Goal: Information Seeking & Learning: Learn about a topic

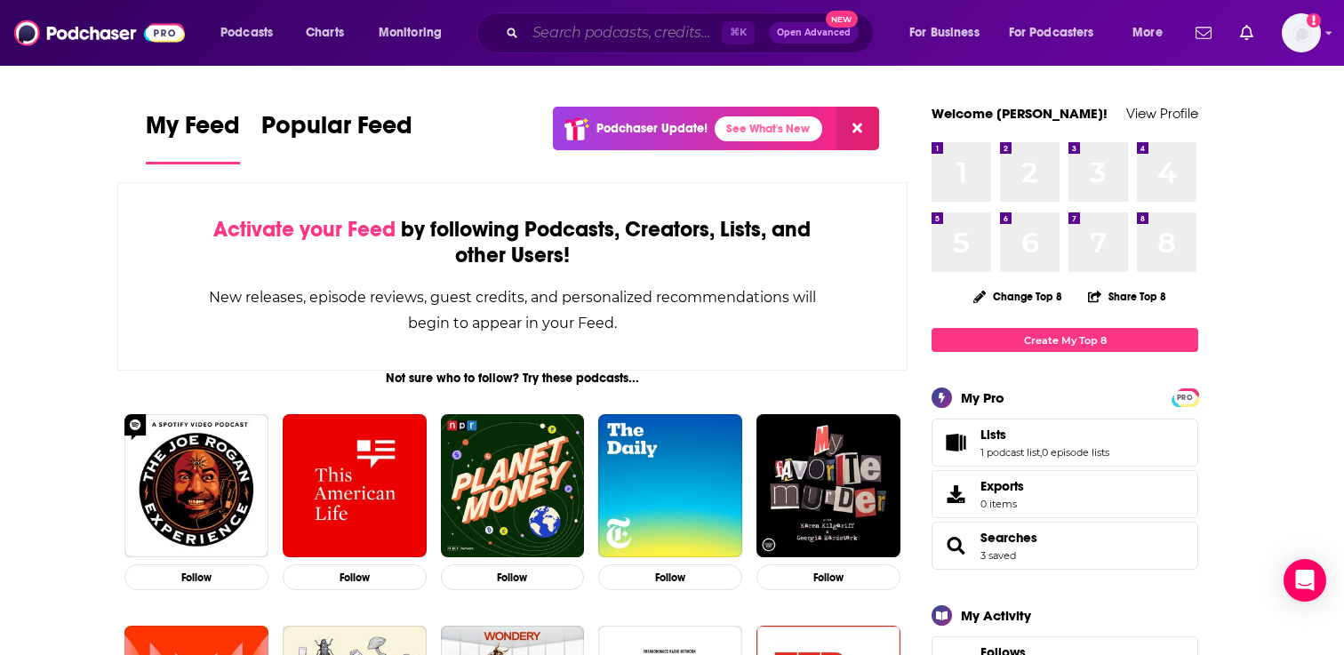
click at [612, 36] on input "Search podcasts, credits, & more..." at bounding box center [623, 33] width 196 height 28
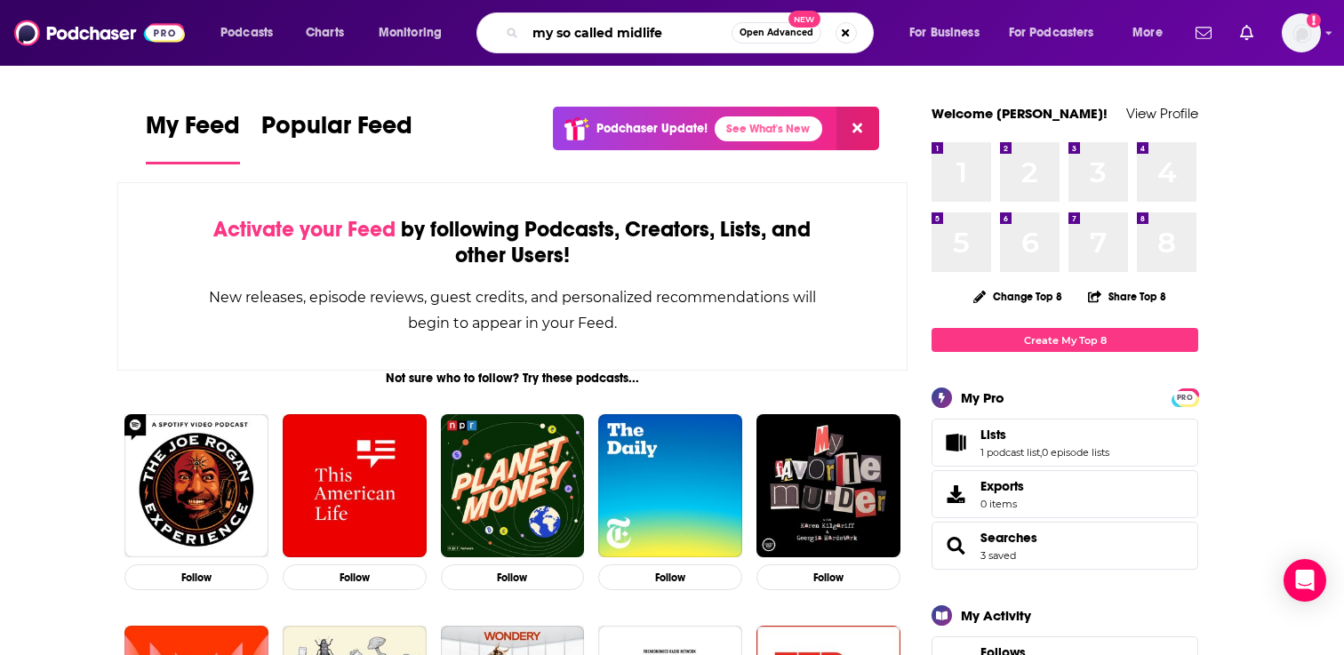
type input "my so called midlife"
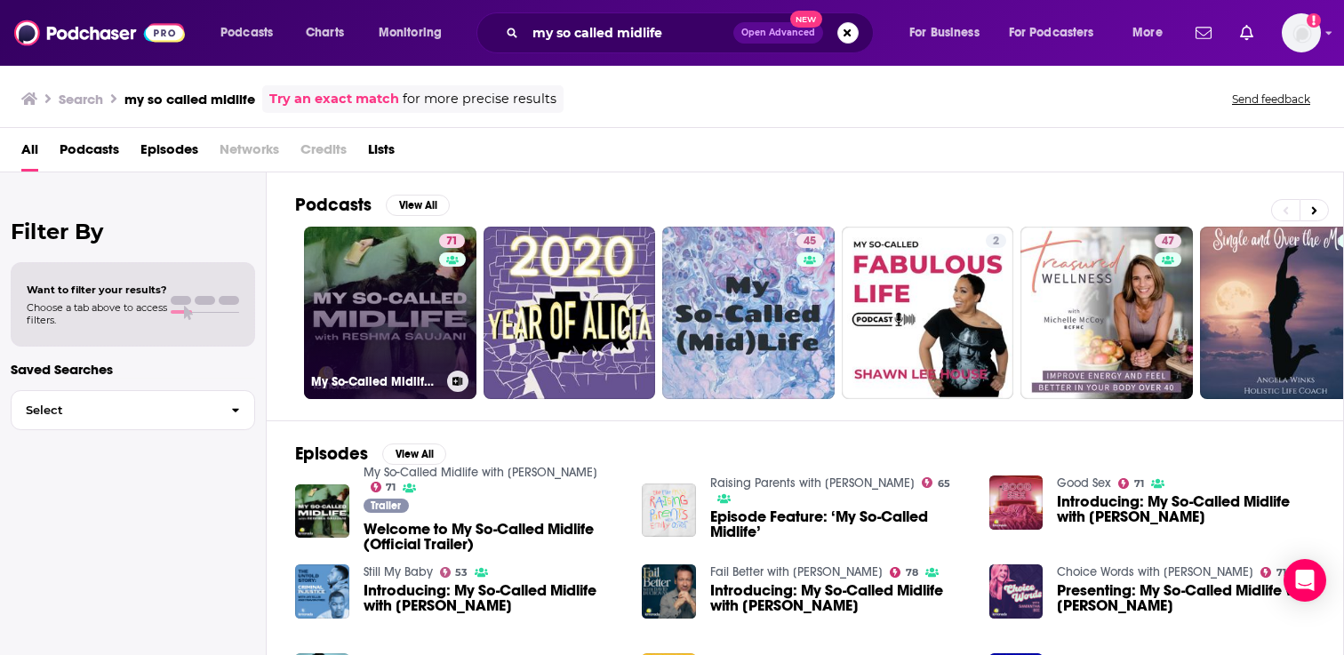
click at [403, 308] on link "71 My So-Called Midlife with [PERSON_NAME]" at bounding box center [390, 313] width 172 height 172
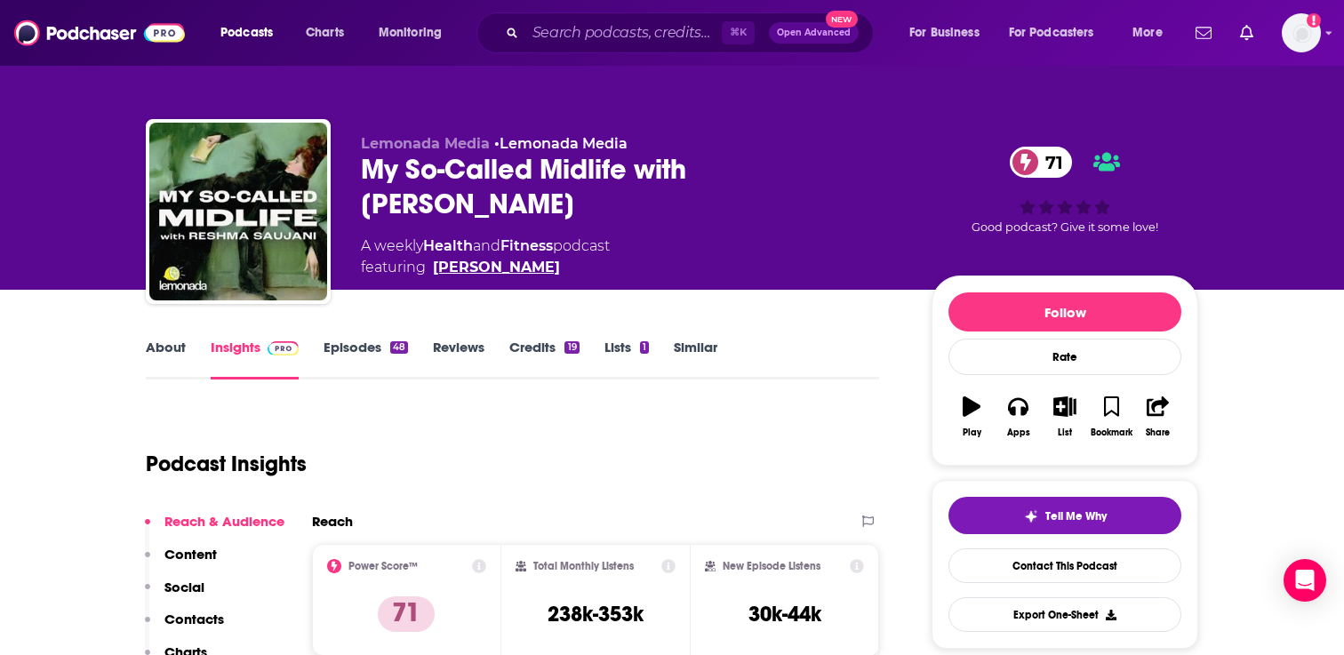
click at [476, 269] on link "[PERSON_NAME]" at bounding box center [496, 267] width 127 height 21
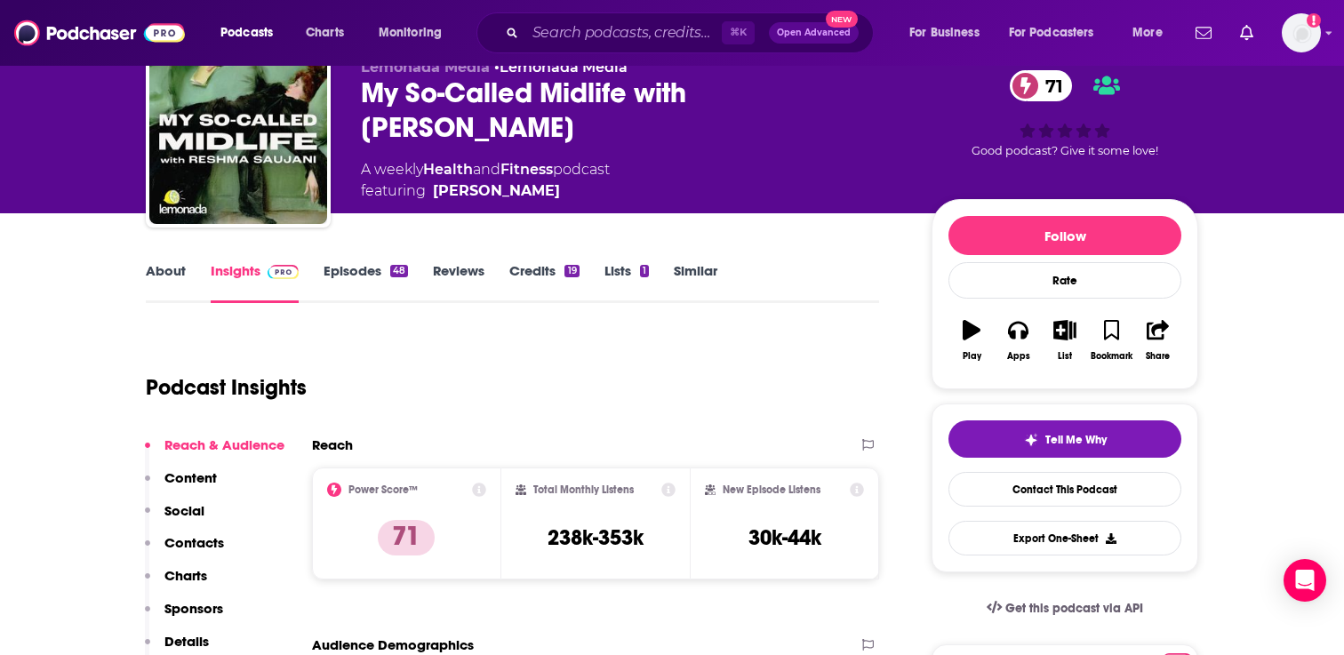
scroll to position [76, 0]
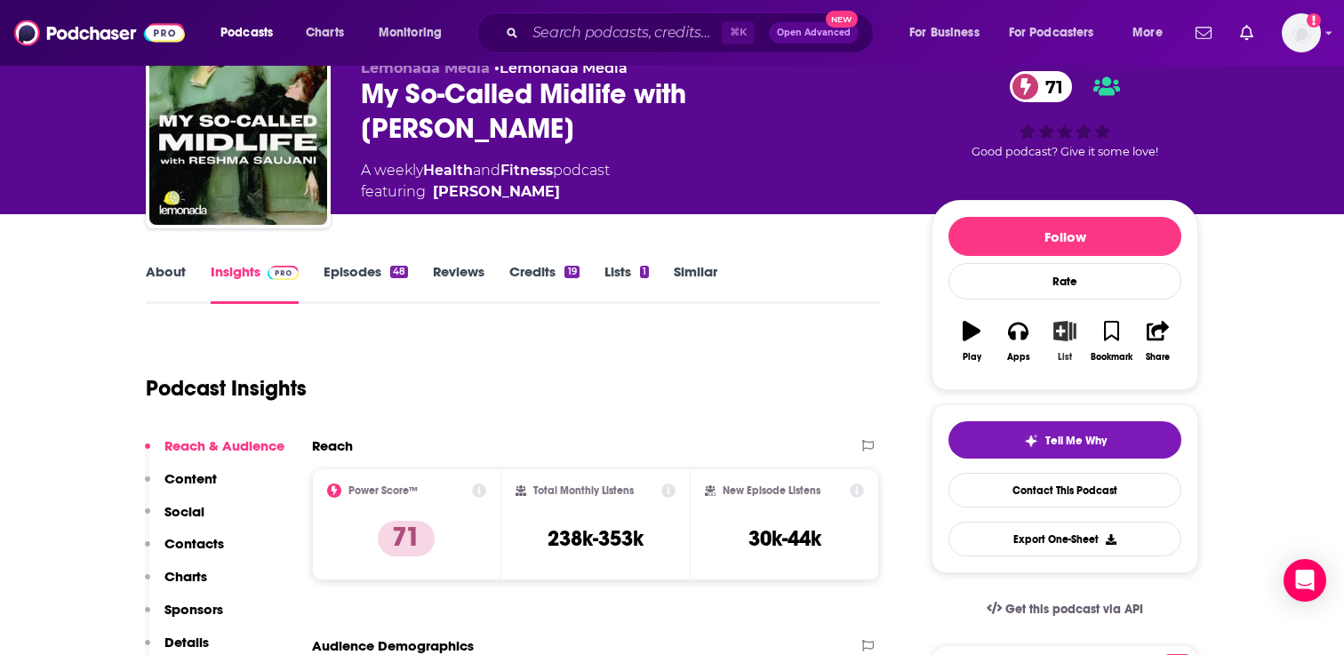
click at [1056, 336] on icon "button" at bounding box center [1065, 331] width 22 height 20
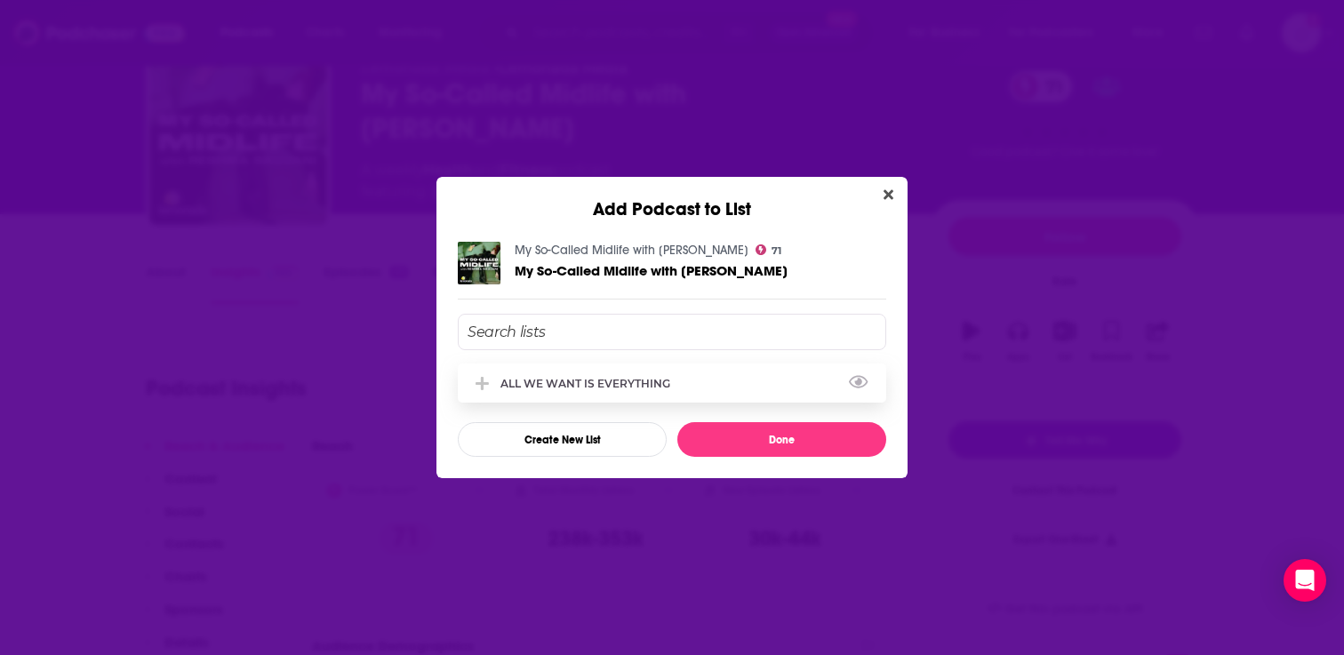
click at [558, 375] on div "ALL WE WANT IS EVERYTHING" at bounding box center [672, 382] width 428 height 39
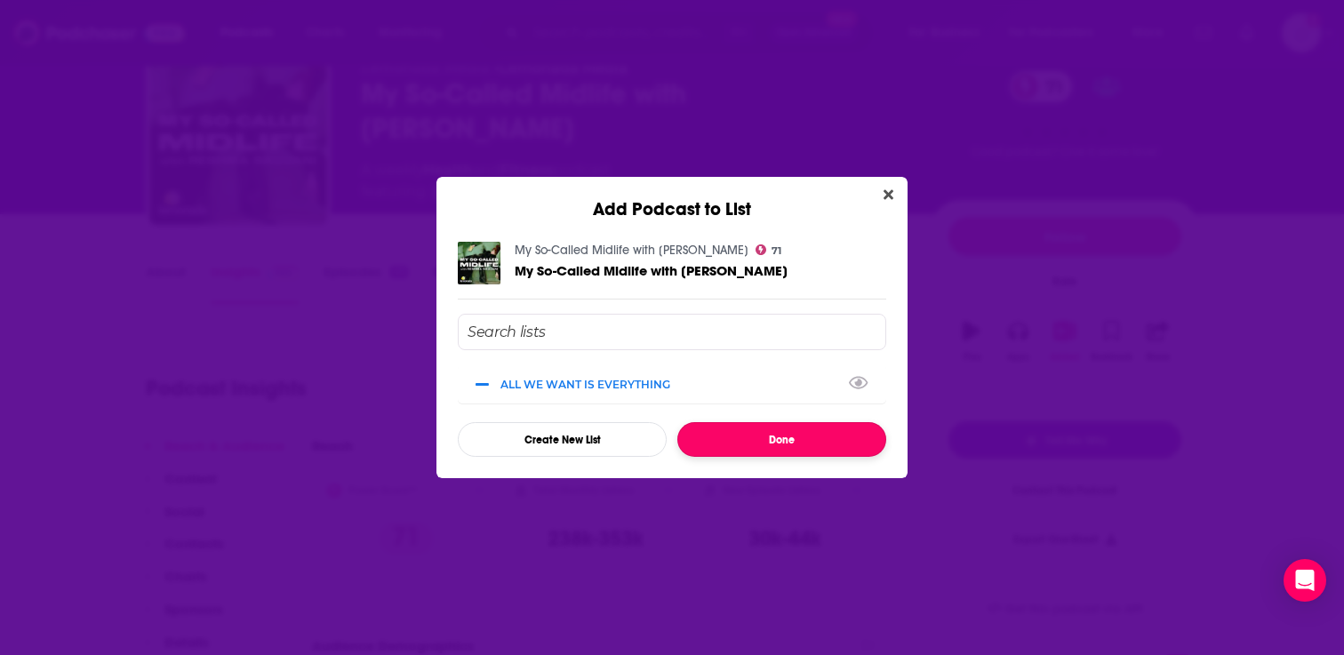
click at [801, 435] on button "Done" at bounding box center [781, 439] width 209 height 35
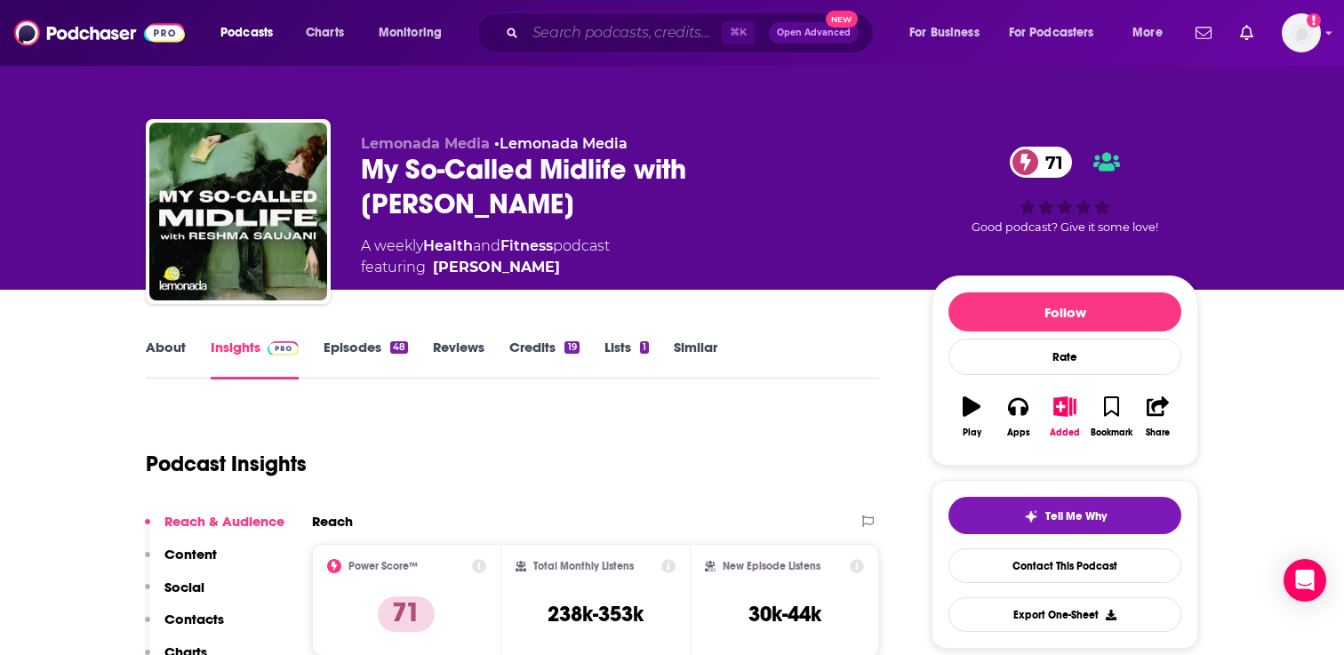
click at [542, 41] on input "Search podcasts, credits, & more..." at bounding box center [623, 33] width 196 height 28
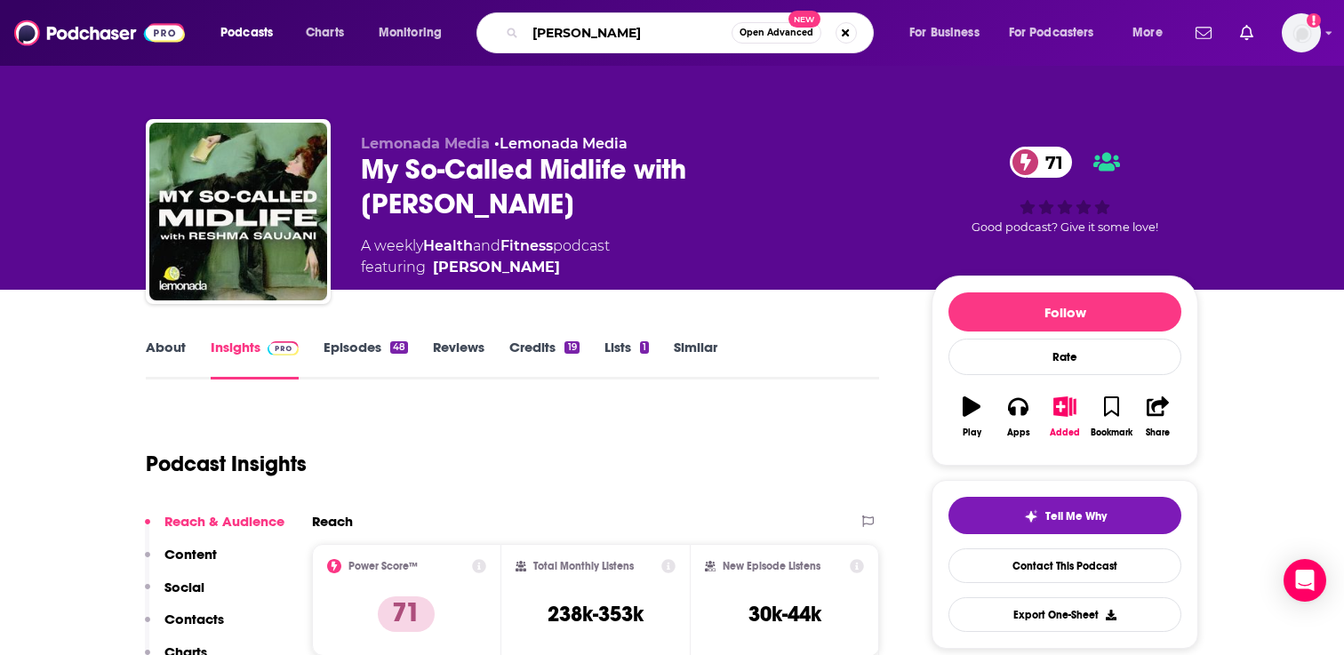
type input "[PERSON_NAME]"
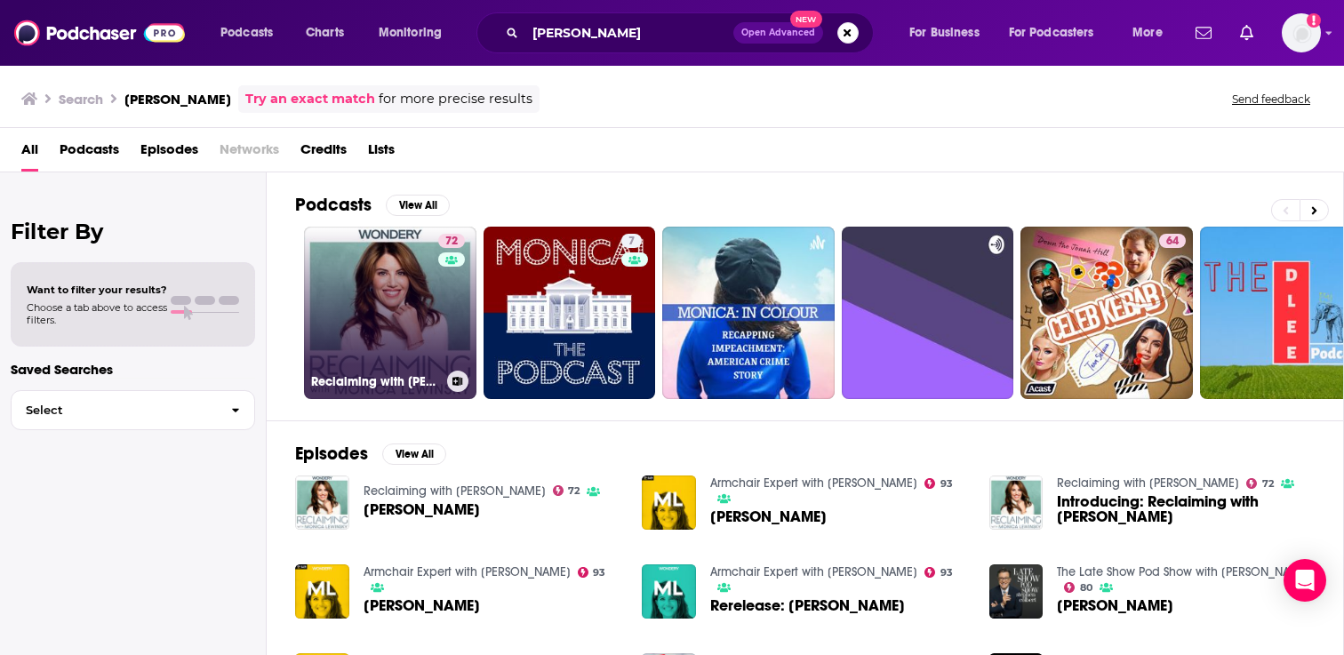
click at [427, 295] on link "72 Reclaiming with [PERSON_NAME]" at bounding box center [390, 313] width 172 height 172
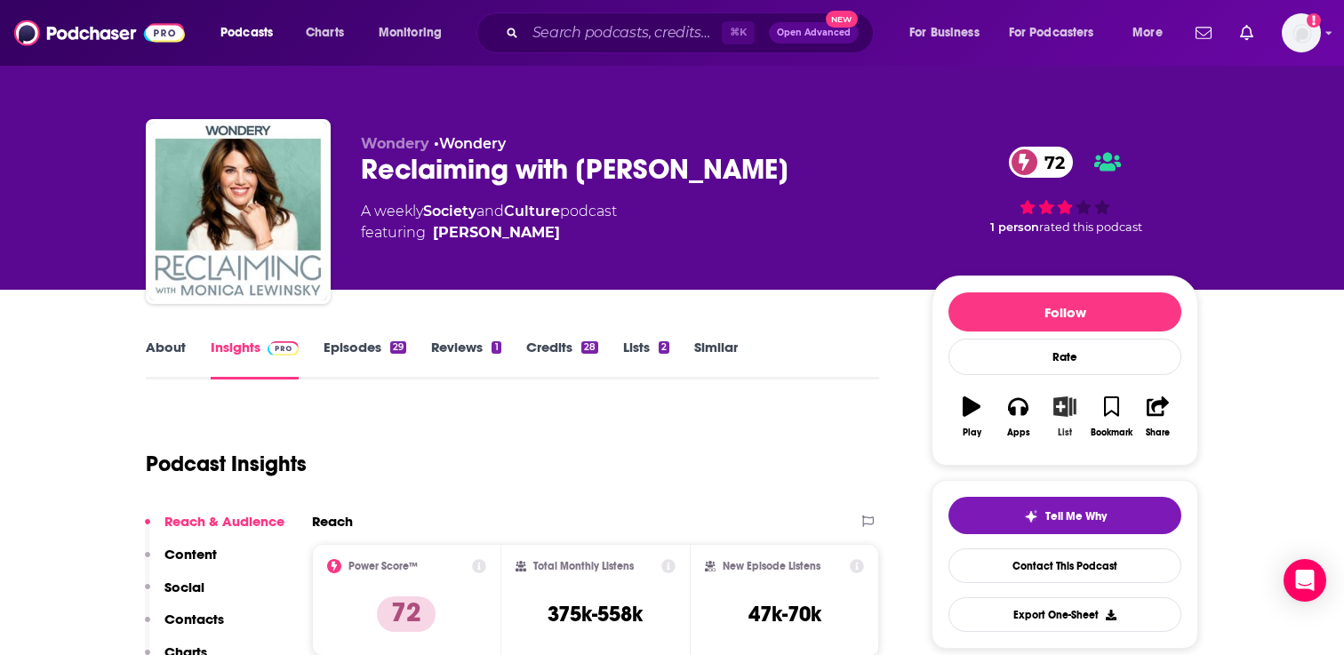
click at [1065, 411] on icon "button" at bounding box center [1065, 406] width 22 height 20
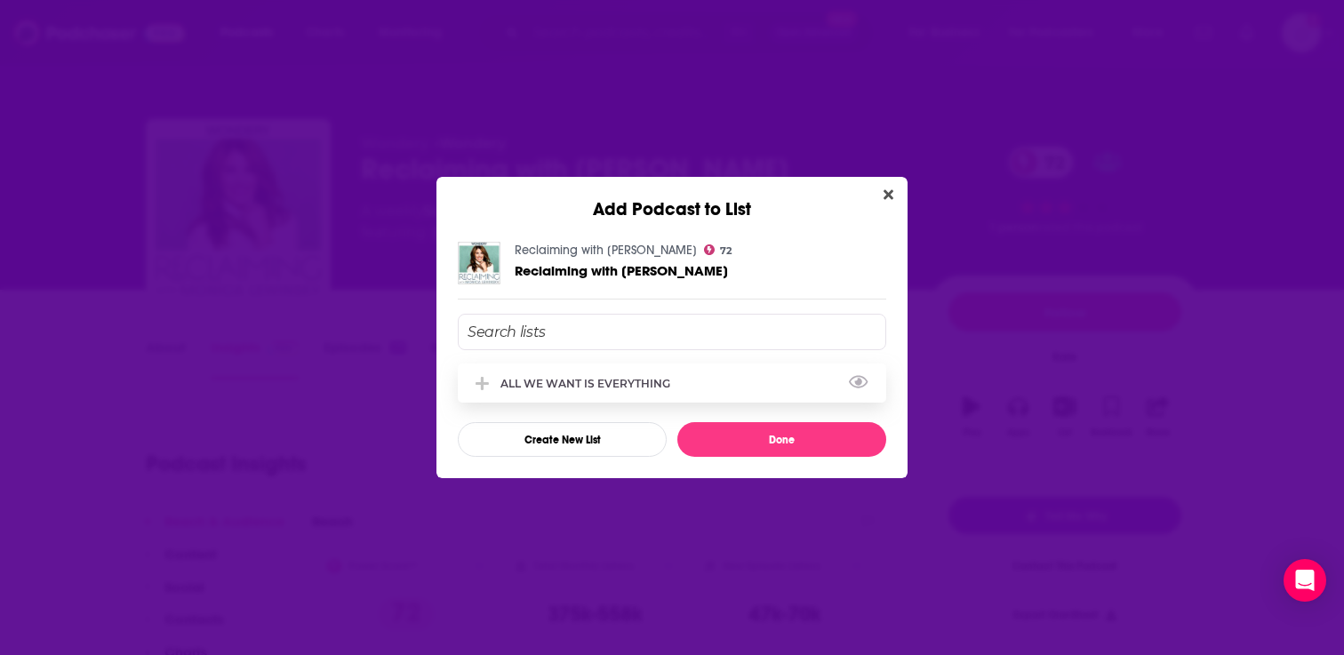
click at [527, 393] on div "ALL WE WANT IS EVERYTHING" at bounding box center [672, 382] width 428 height 39
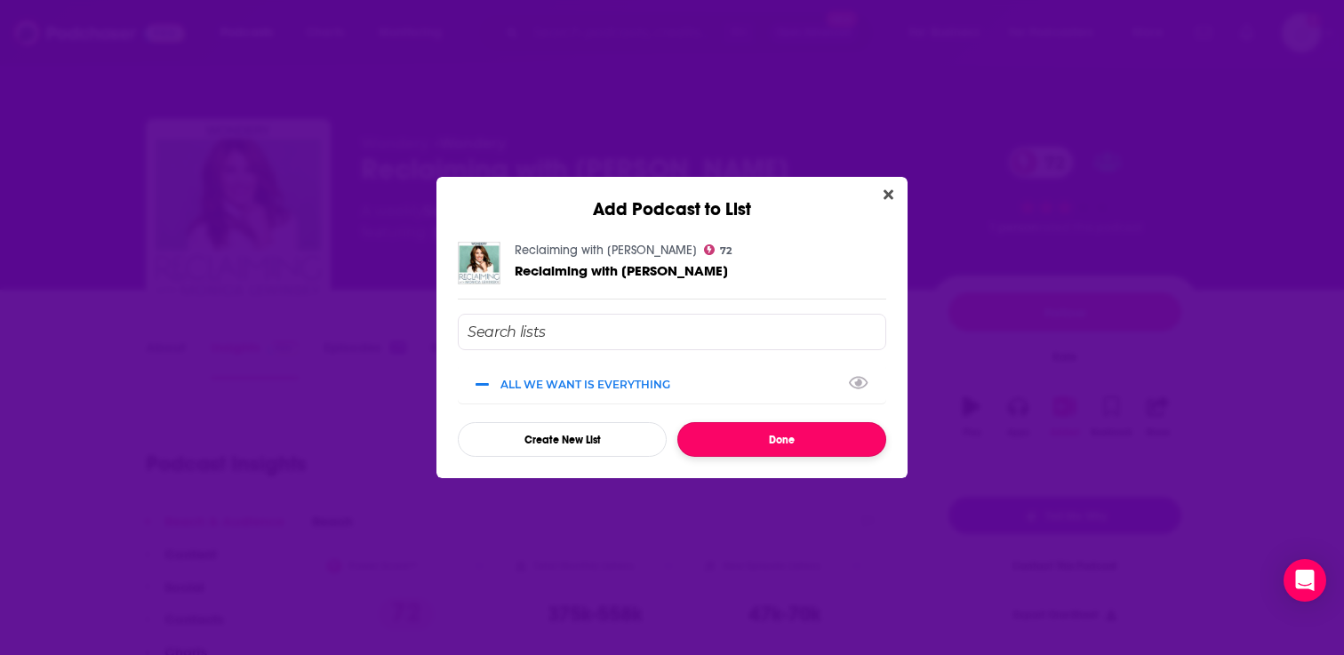
click at [742, 443] on button "Done" at bounding box center [781, 439] width 209 height 35
